Goal: Complete application form

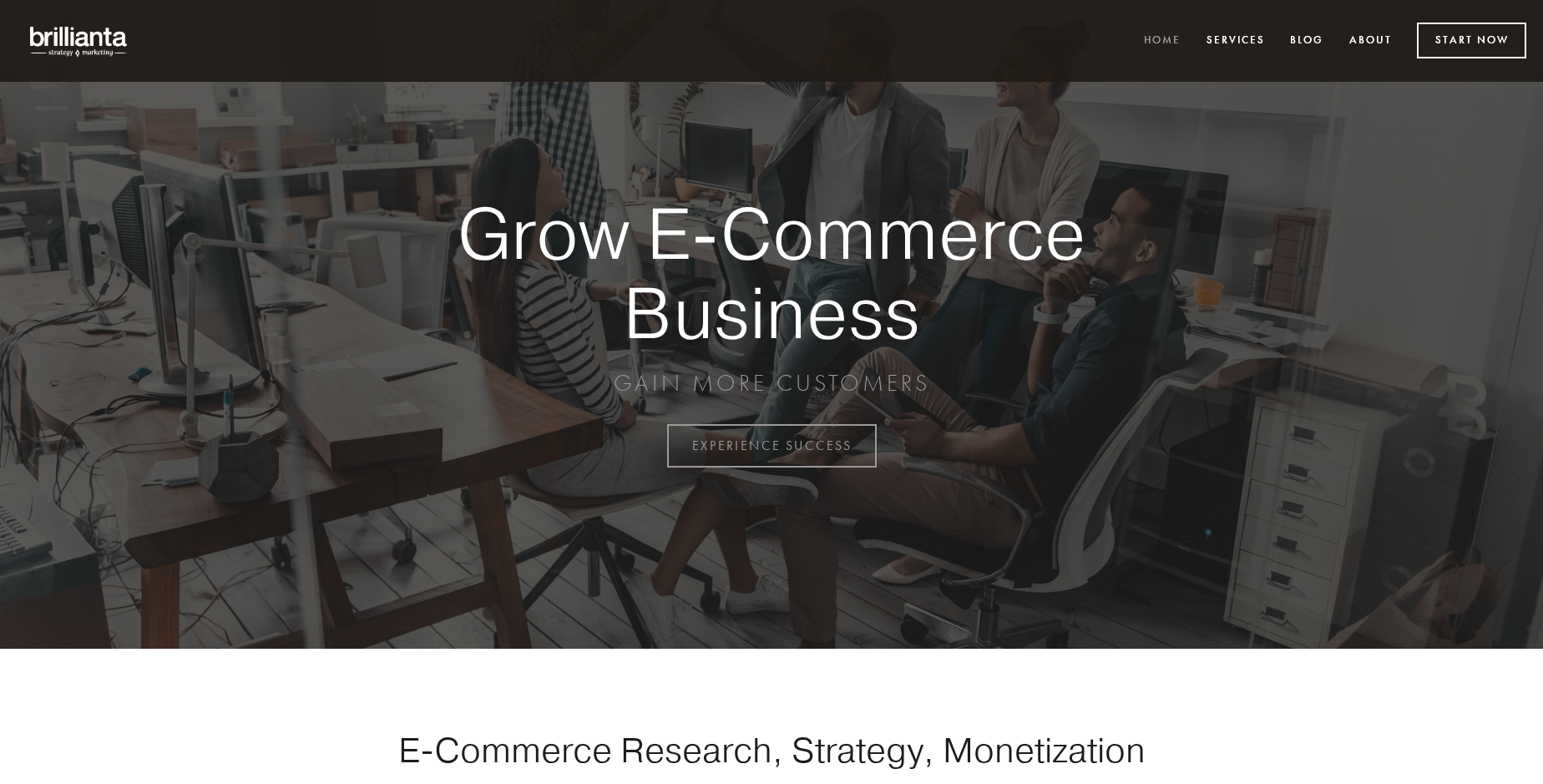
scroll to position [4375, 0]
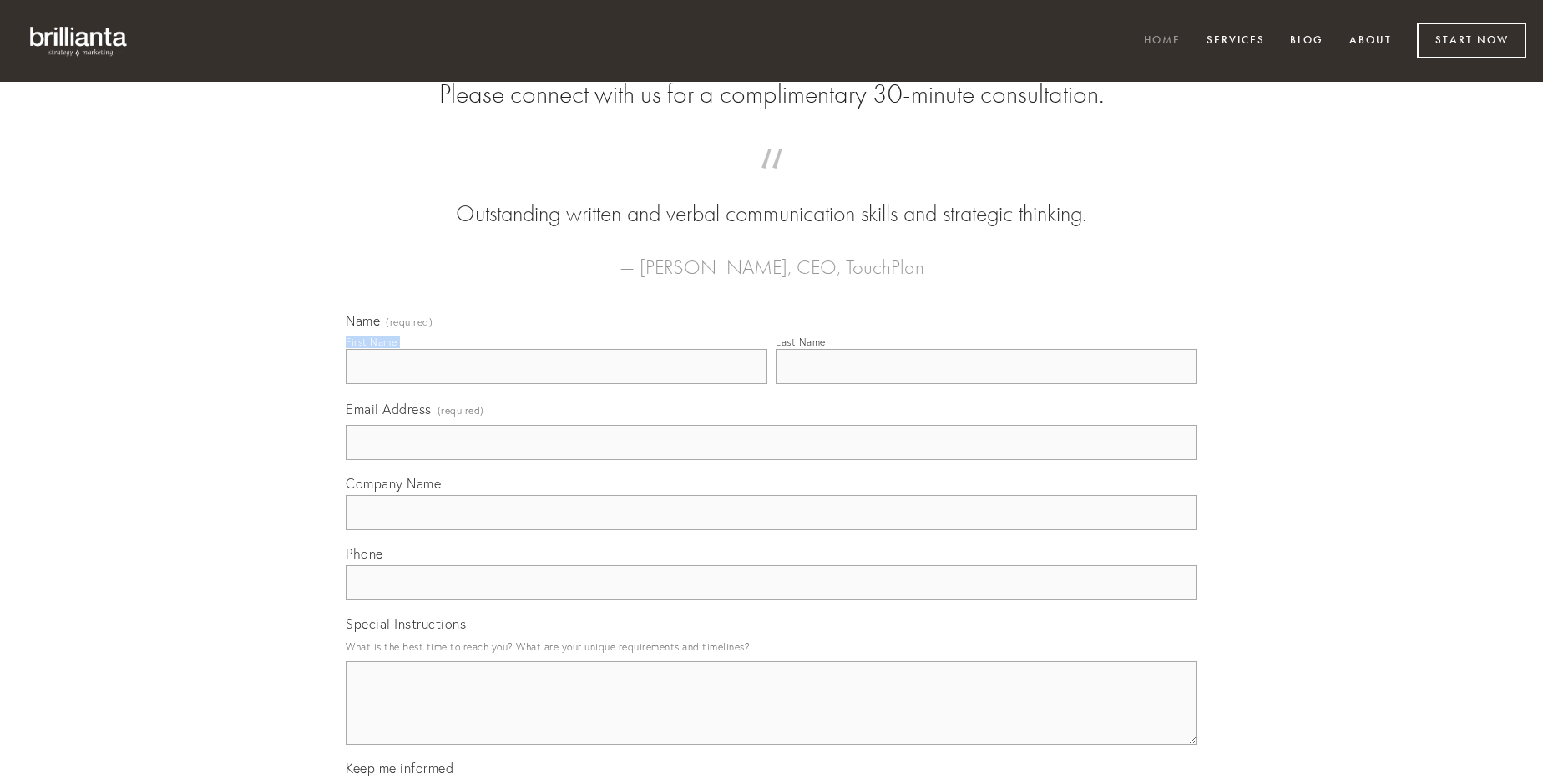
type input "[PERSON_NAME]"
click at [986, 384] on input "Last Name" at bounding box center [986, 367] width 422 height 35
type input "[PERSON_NAME]"
click at [772, 460] on input "Email Address (required)" at bounding box center [772, 442] width 852 height 35
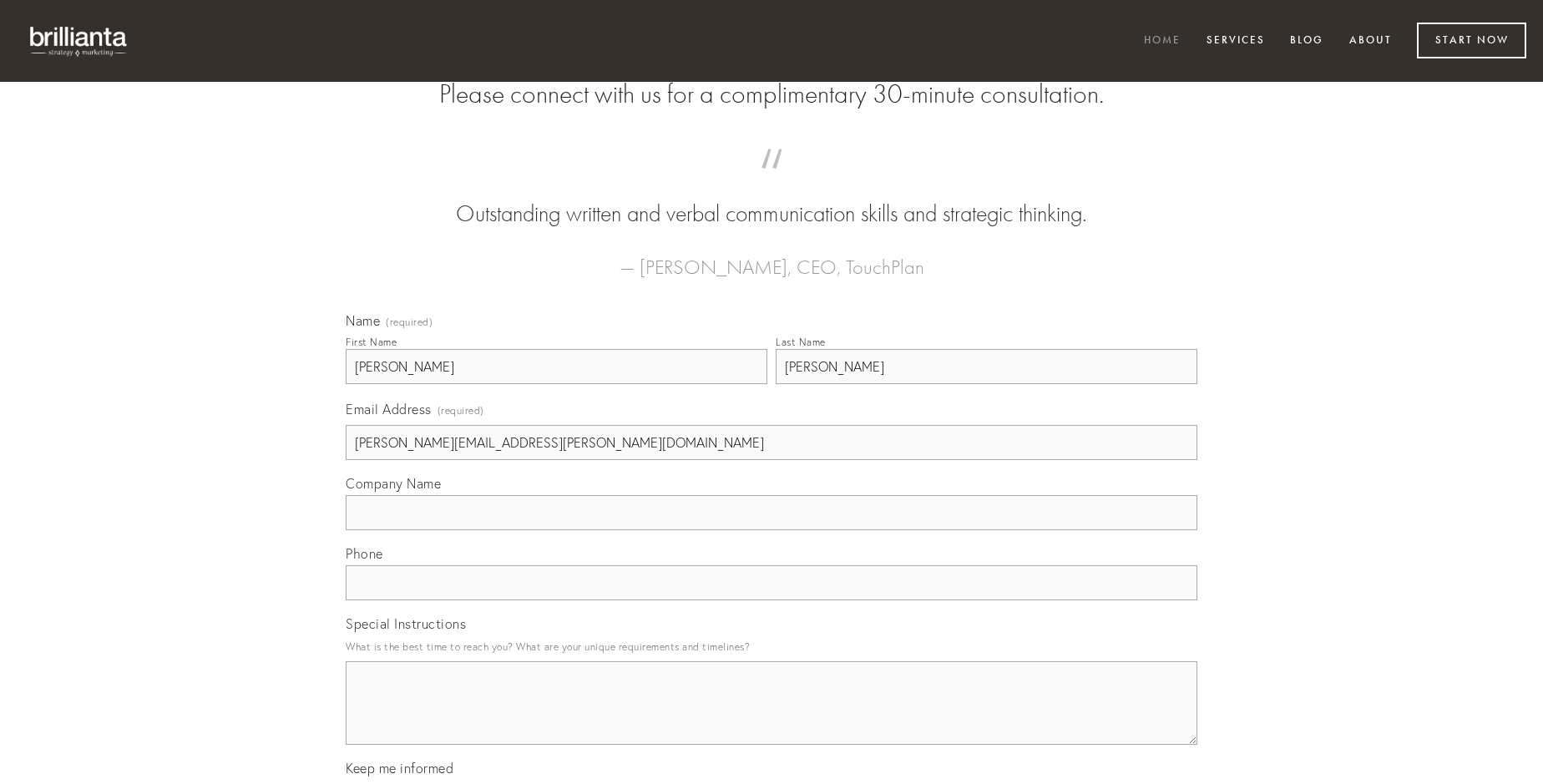
type input "[PERSON_NAME][EMAIL_ADDRESS][PERSON_NAME][DOMAIN_NAME]"
click at [772, 530] on input "Company Name" at bounding box center [772, 513] width 852 height 35
type input "succurro"
click at [772, 600] on input "text" at bounding box center [772, 583] width 852 height 35
click at [772, 718] on textarea "Special Instructions" at bounding box center [772, 703] width 852 height 84
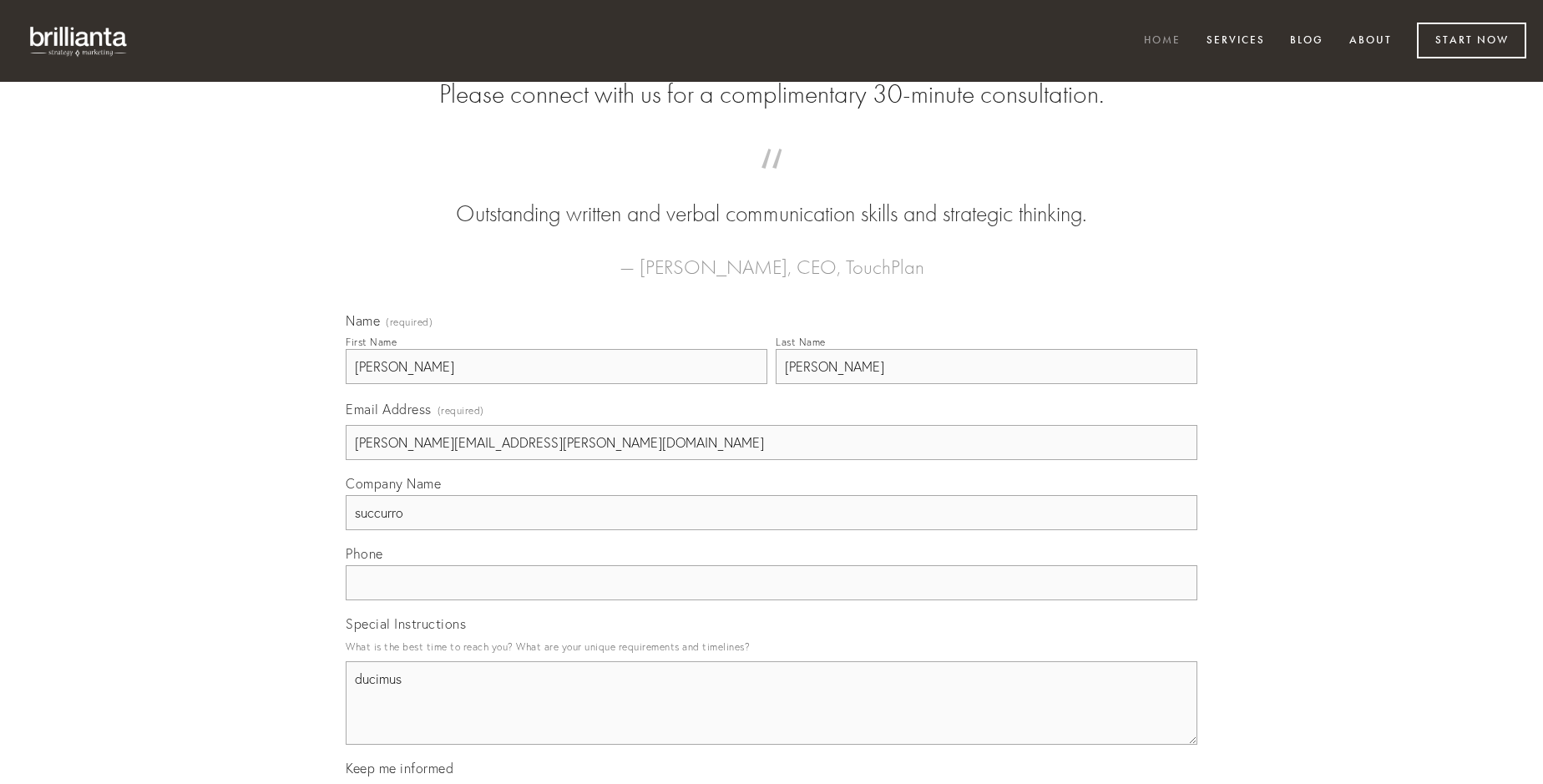
type textarea "ducimus"
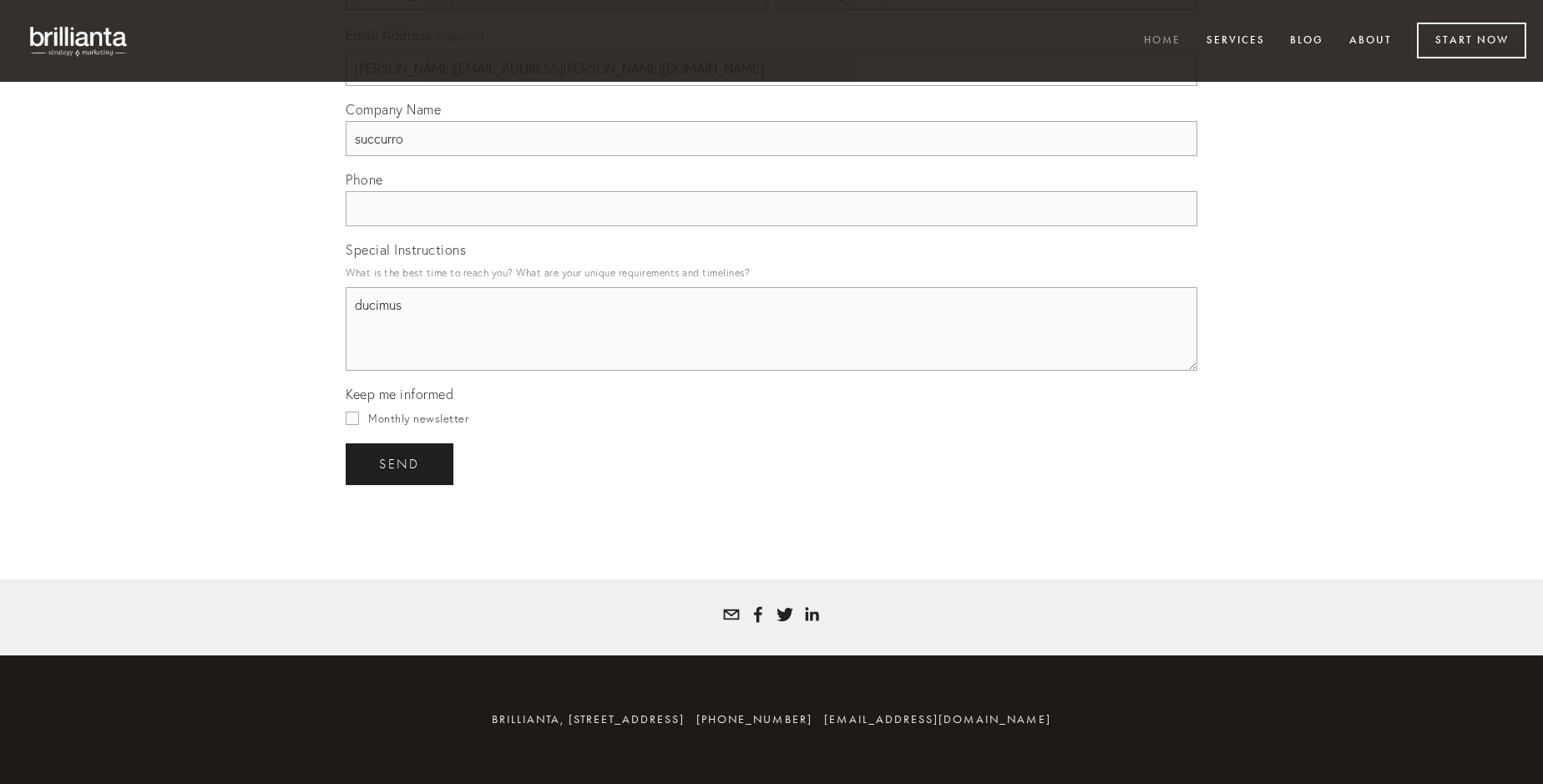
click at [401, 463] on span "send" at bounding box center [399, 464] width 41 height 15
